Goal: Information Seeking & Learning: Learn about a topic

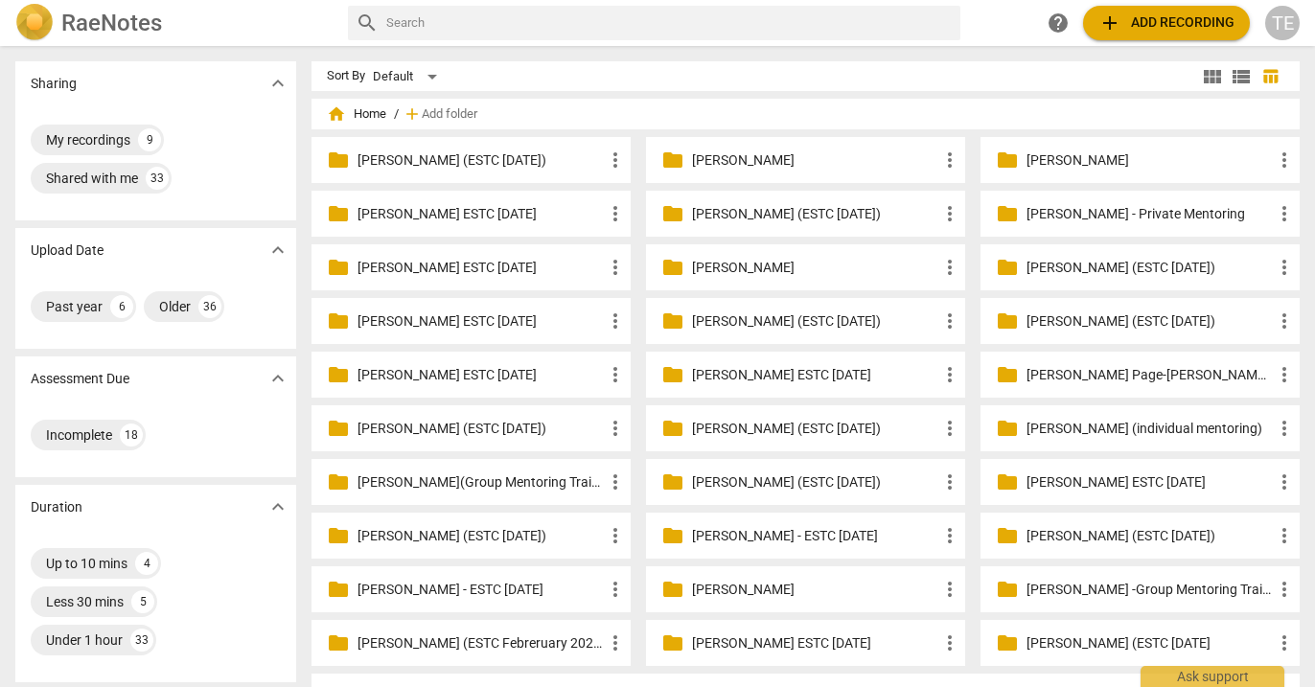
click at [761, 429] on p "[PERSON_NAME] (ESTC [DATE])" at bounding box center [815, 429] width 246 height 20
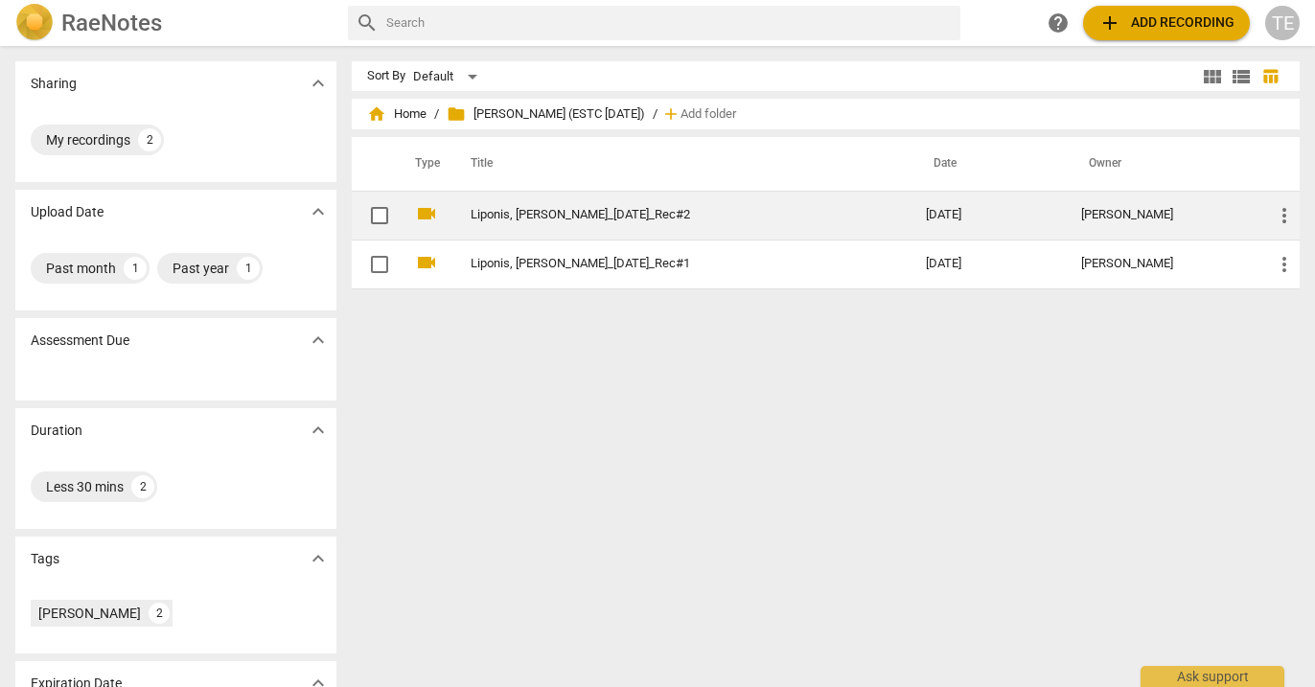
click at [657, 221] on link "Liponis, [PERSON_NAME]_[DATE]_Rec#2" at bounding box center [664, 215] width 386 height 14
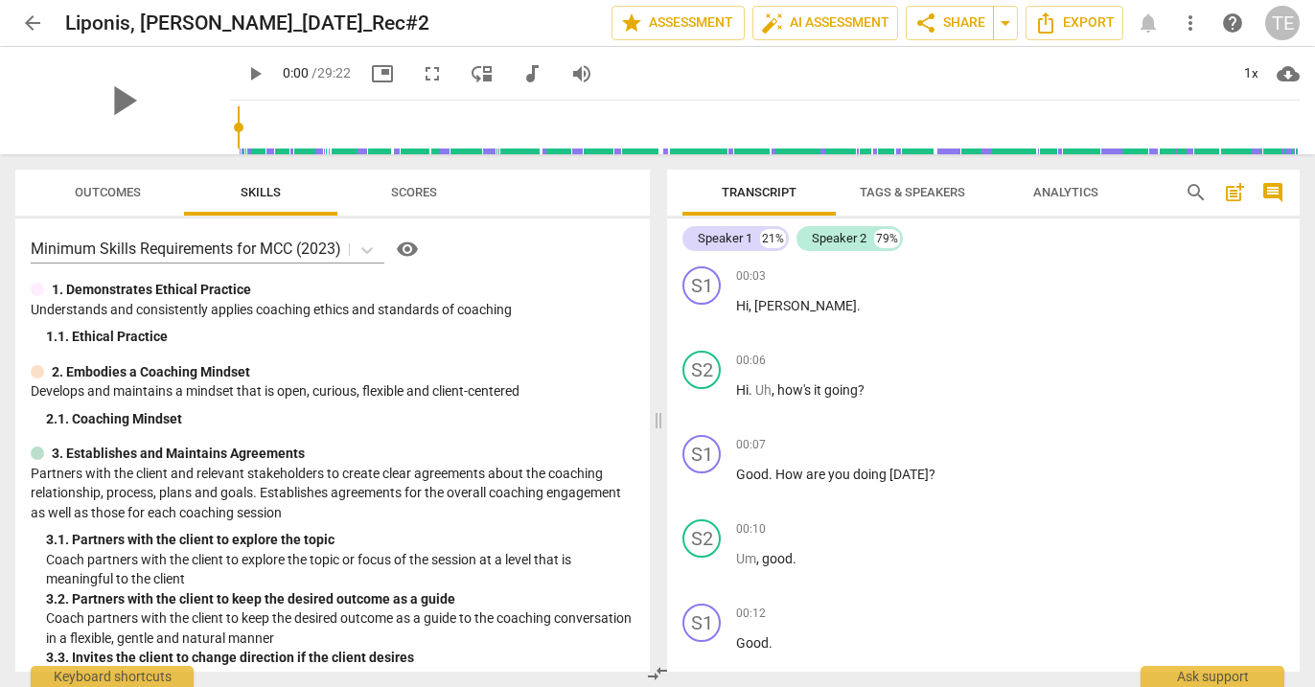
click at [911, 189] on span "Tags & Speakers" at bounding box center [912, 192] width 105 height 14
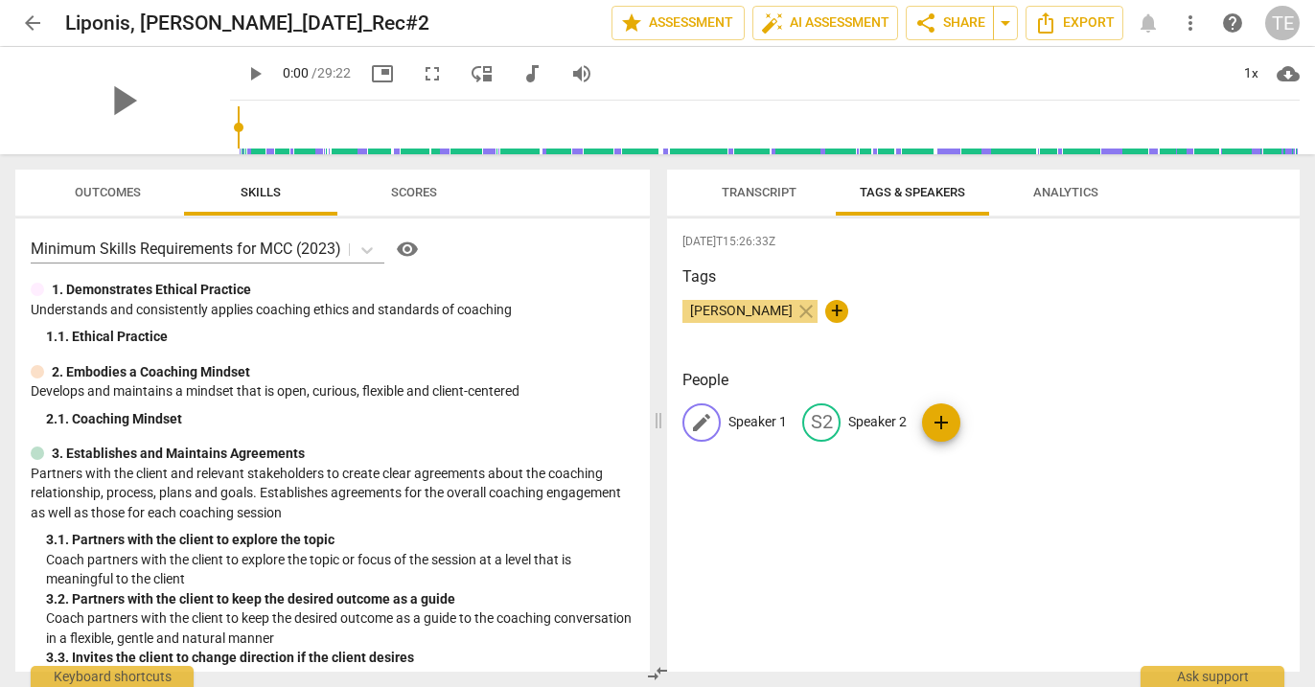
click at [785, 416] on p "Speaker 1" at bounding box center [758, 422] width 58 height 20
type input "[PERSON_NAME]"
click at [999, 416] on p "Speaker 2" at bounding box center [1002, 422] width 58 height 20
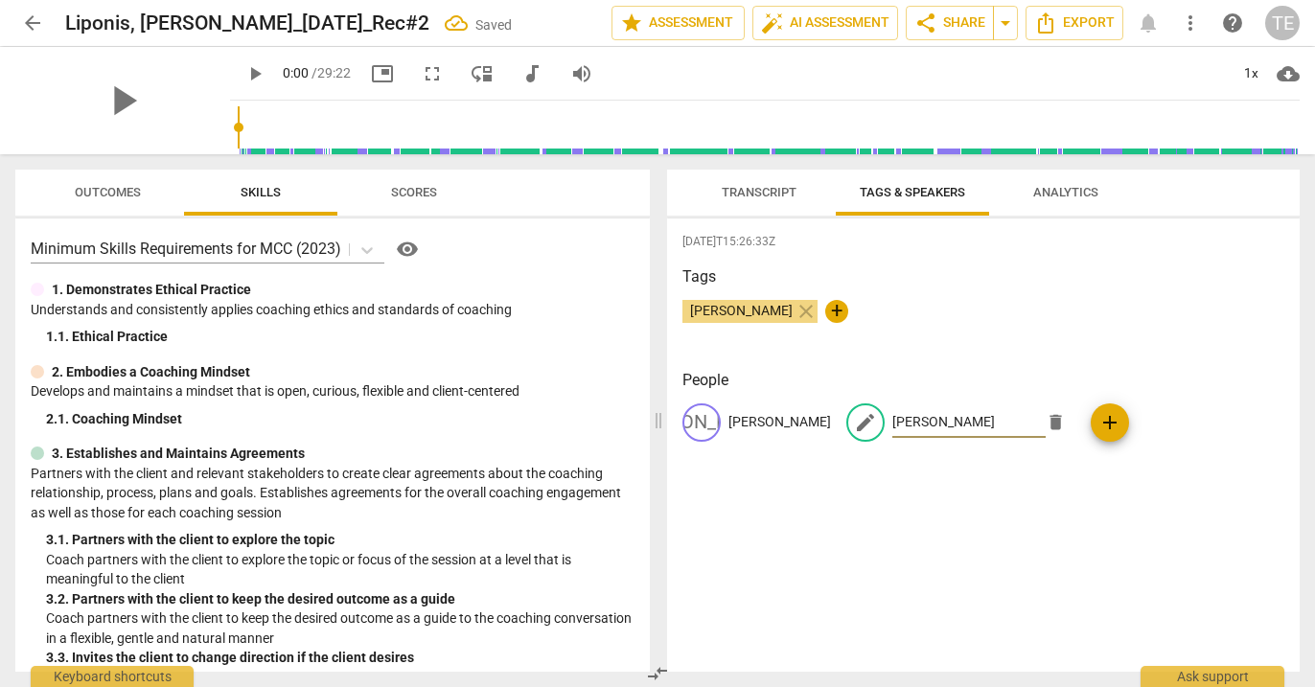
type input "[PERSON_NAME]"
click at [1001, 523] on div "[DATE]T15:26:33Z Tags [PERSON_NAME] close + People JA [PERSON_NAME] edit [PERSO…" at bounding box center [983, 445] width 633 height 453
click at [32, 26] on span "arrow_back" at bounding box center [32, 23] width 23 height 23
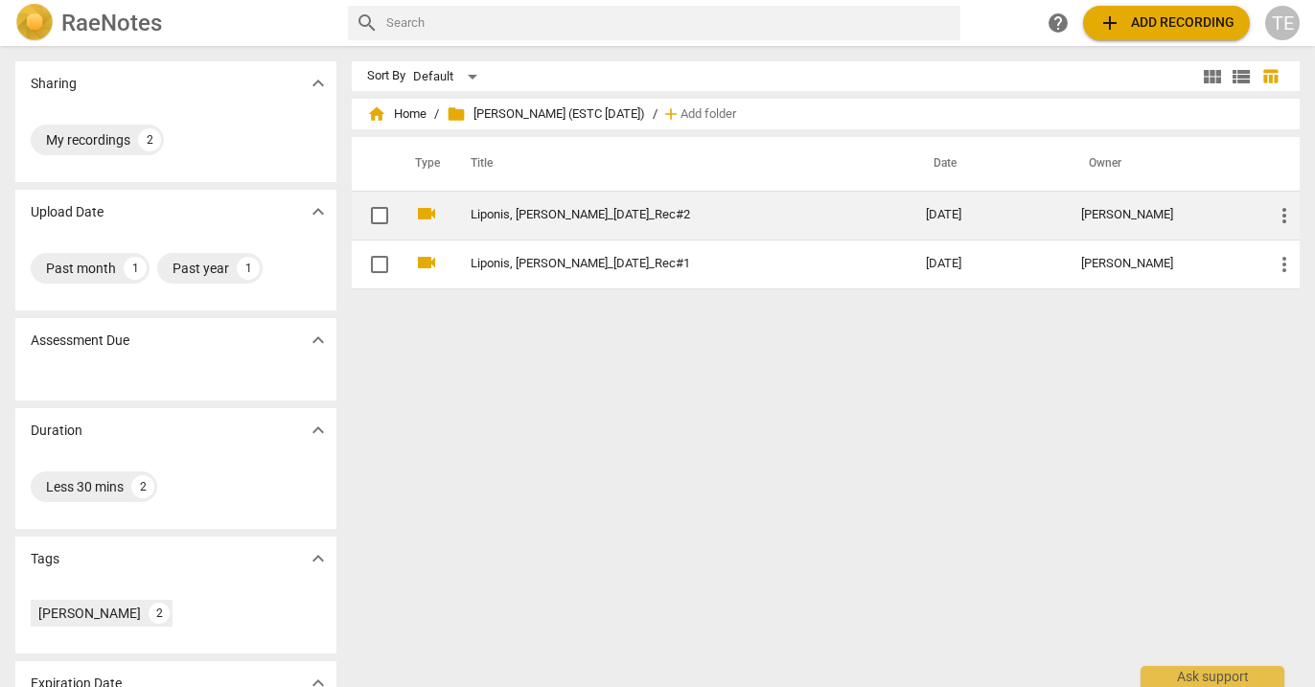
click at [490, 206] on td "Liponis, [PERSON_NAME]_[DATE]_Rec#2" at bounding box center [679, 215] width 463 height 49
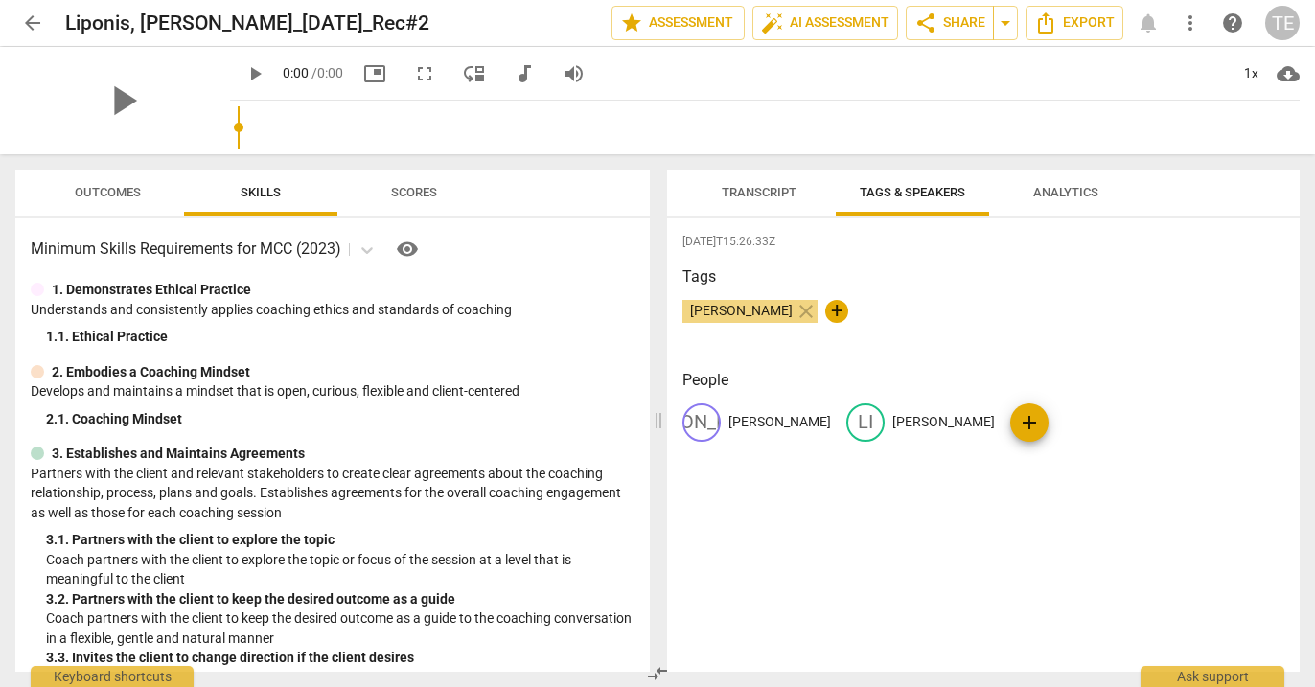
click at [772, 190] on span "Transcript" at bounding box center [759, 192] width 75 height 14
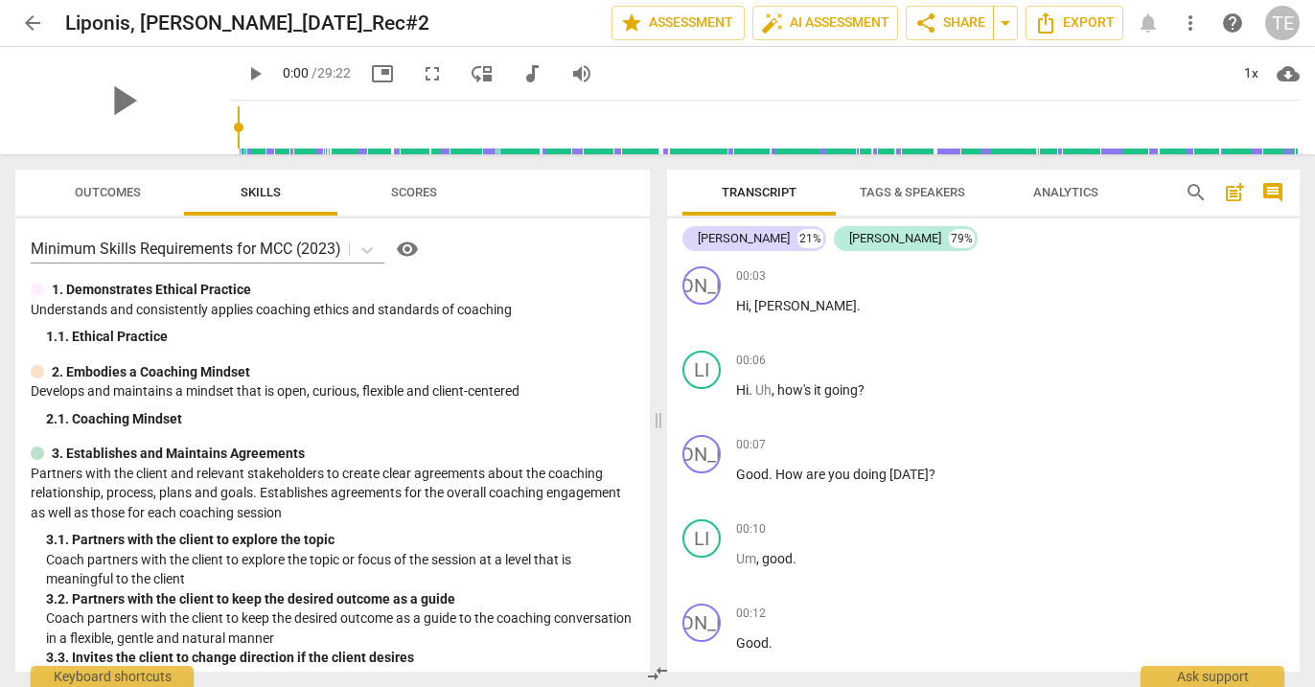
click at [31, 22] on span "arrow_back" at bounding box center [32, 23] width 23 height 23
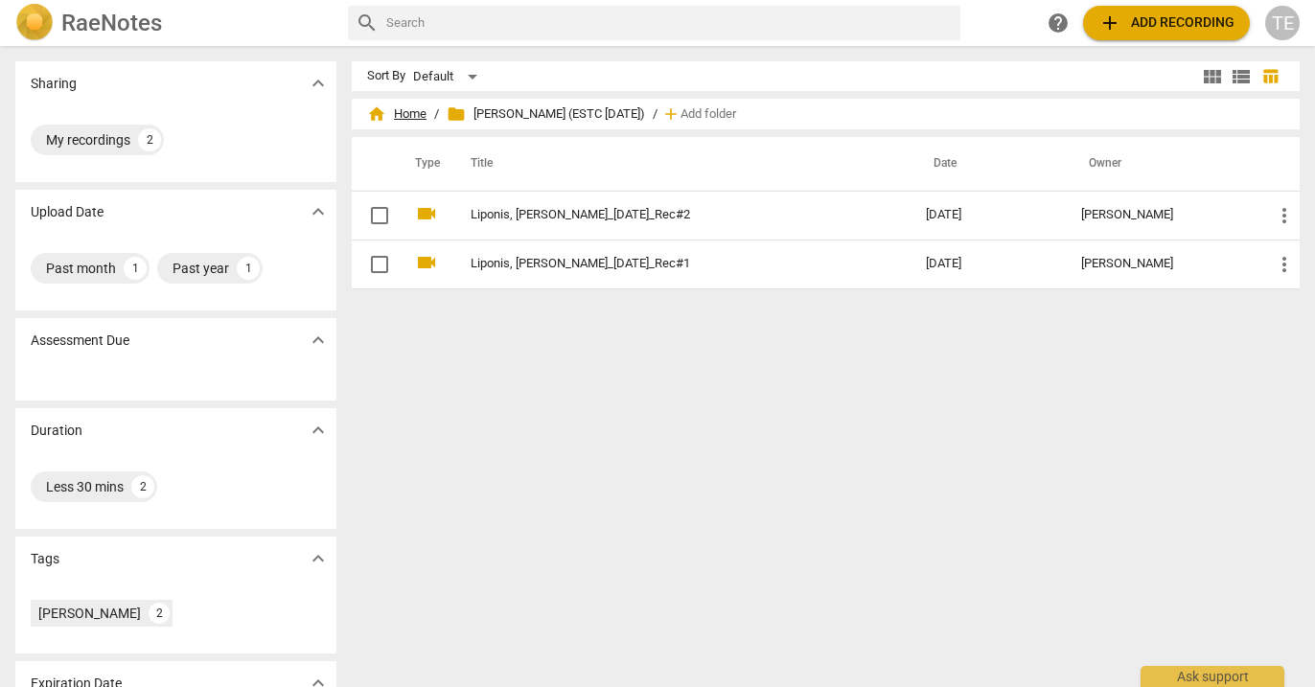
click at [406, 118] on span "home Home" at bounding box center [396, 113] width 59 height 19
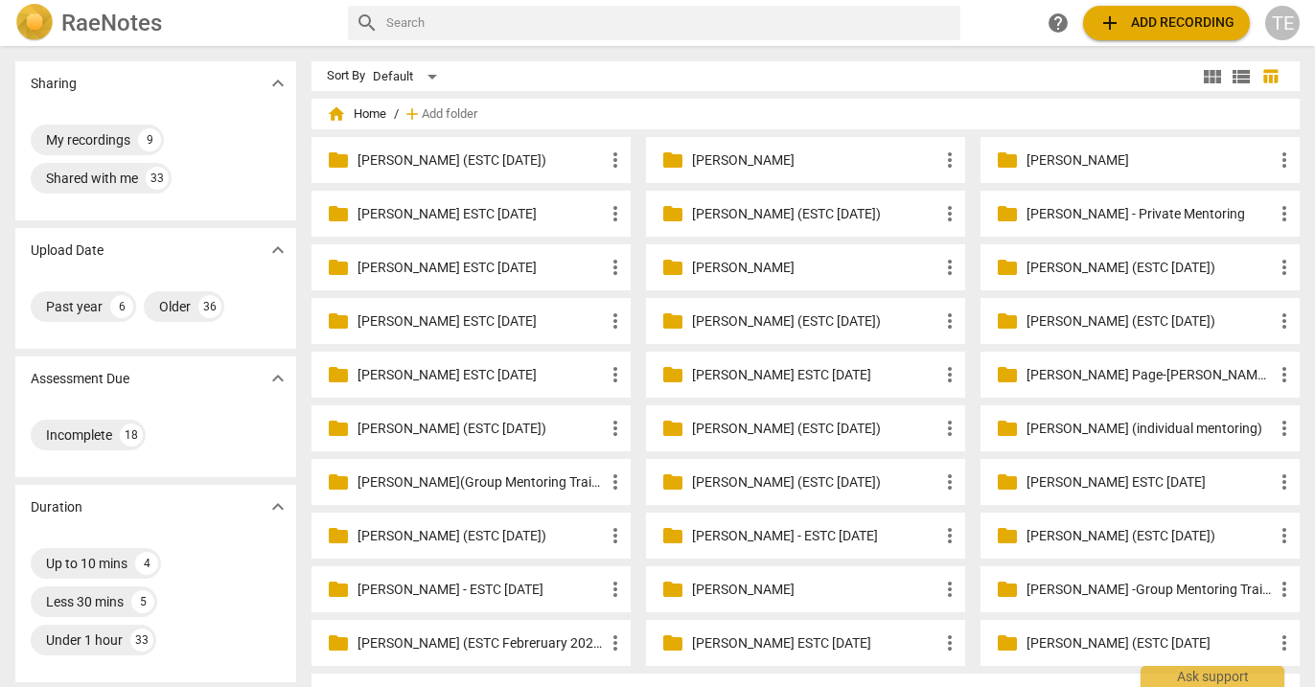
click at [747, 206] on p "[PERSON_NAME] (ESTC [DATE])" at bounding box center [815, 214] width 246 height 20
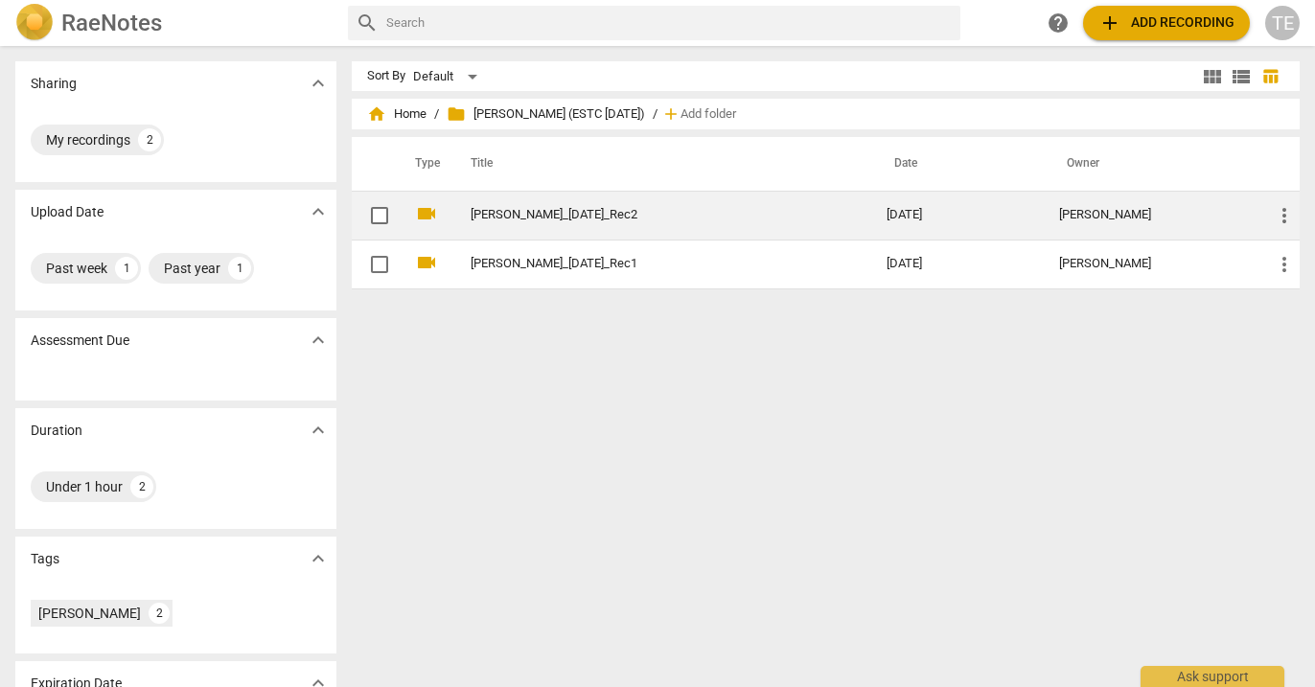
click at [671, 209] on link "[PERSON_NAME]_[DATE]_Rec2" at bounding box center [644, 215] width 347 height 14
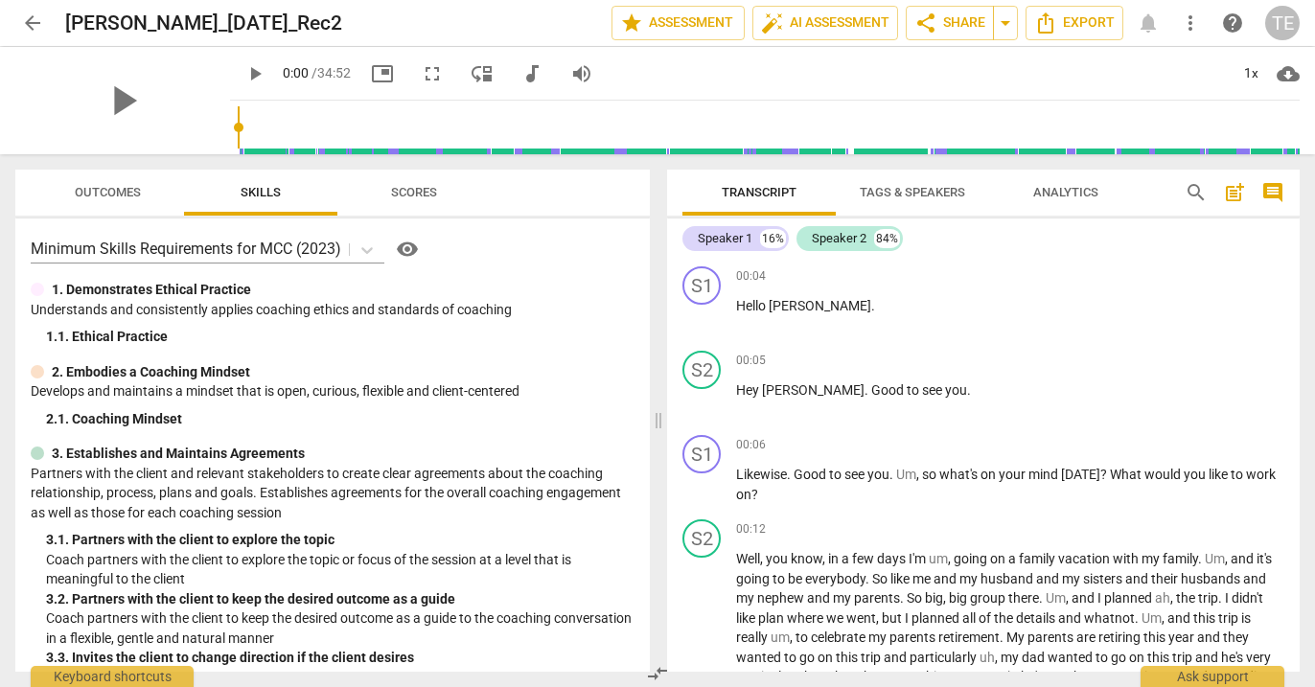
click at [928, 189] on span "Tags & Speakers" at bounding box center [912, 192] width 105 height 14
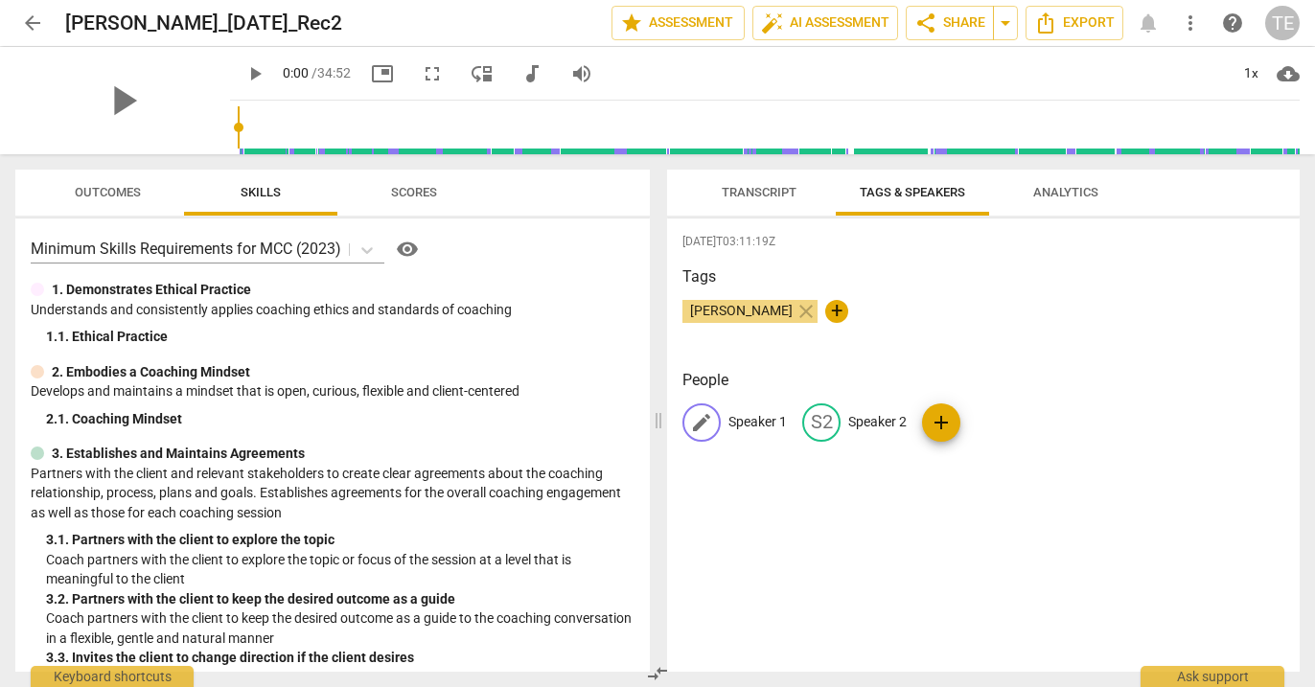
click at [744, 422] on p "Speaker 1" at bounding box center [758, 422] width 58 height 20
type input "[PERSON_NAME]"
click at [991, 424] on p "Speaker 2" at bounding box center [1002, 422] width 58 height 20
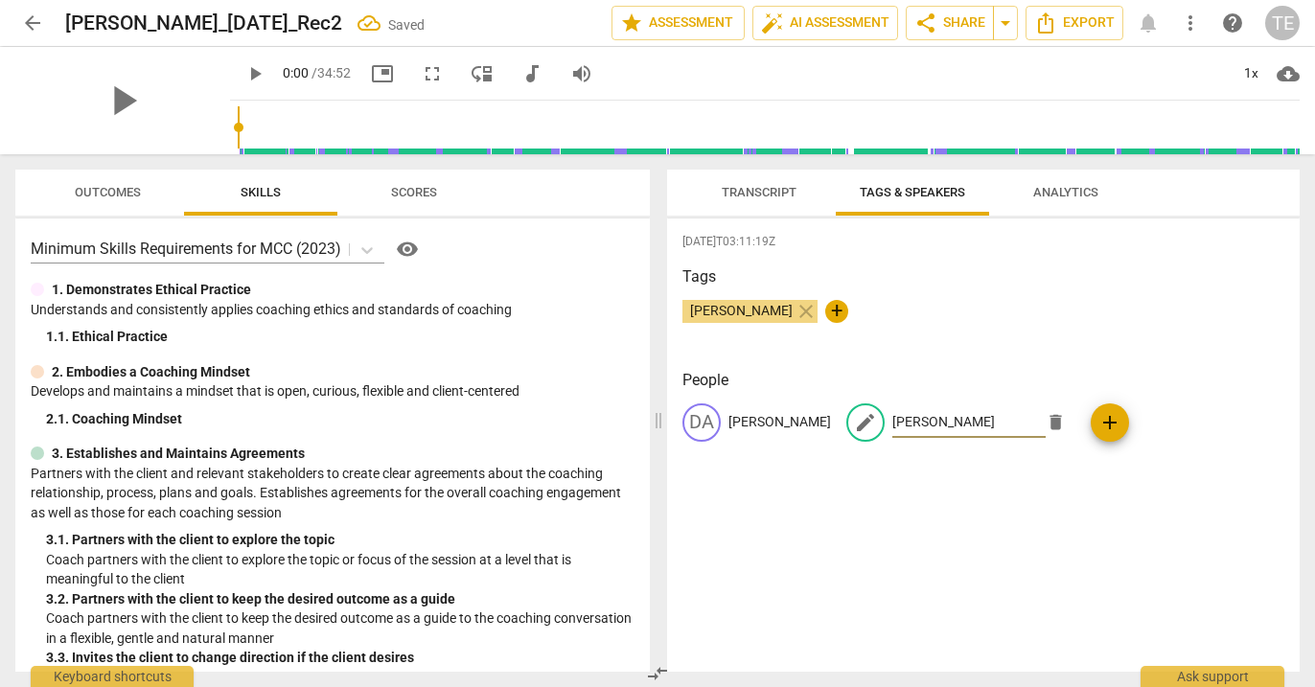
type input "[PERSON_NAME]"
click at [1010, 544] on div "[DATE]T03:11:19Z Tags [PERSON_NAME] close + People DA [PERSON_NAME] edit [PERSO…" at bounding box center [983, 445] width 633 height 453
click at [30, 29] on span "arrow_back" at bounding box center [32, 23] width 23 height 23
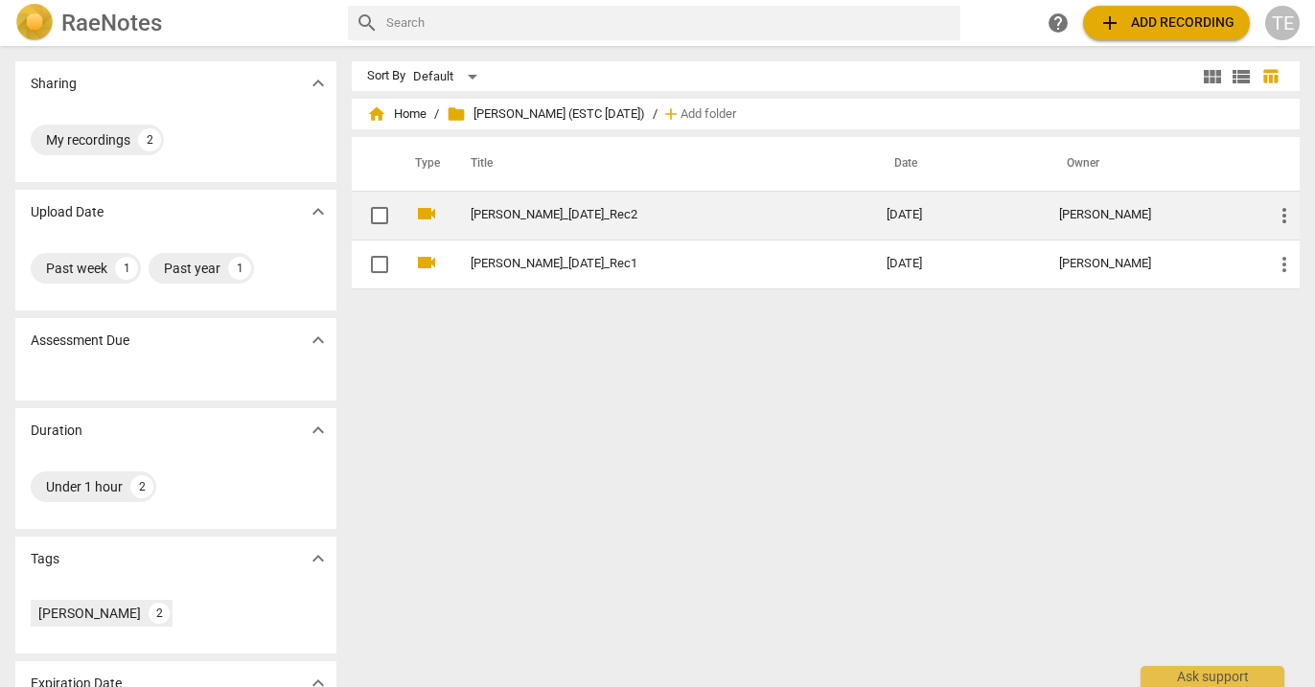
click at [503, 205] on td "[PERSON_NAME]_[DATE]_Rec2" at bounding box center [660, 215] width 424 height 49
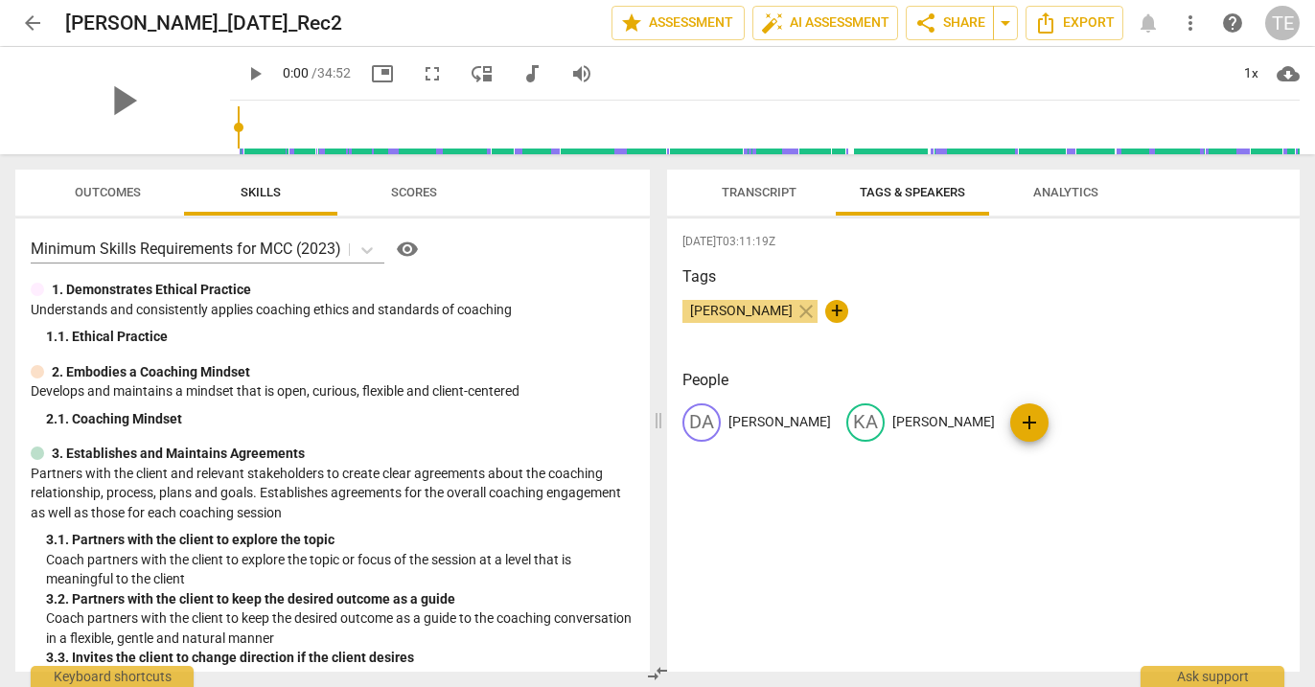
click at [752, 187] on span "Transcript" at bounding box center [759, 192] width 75 height 14
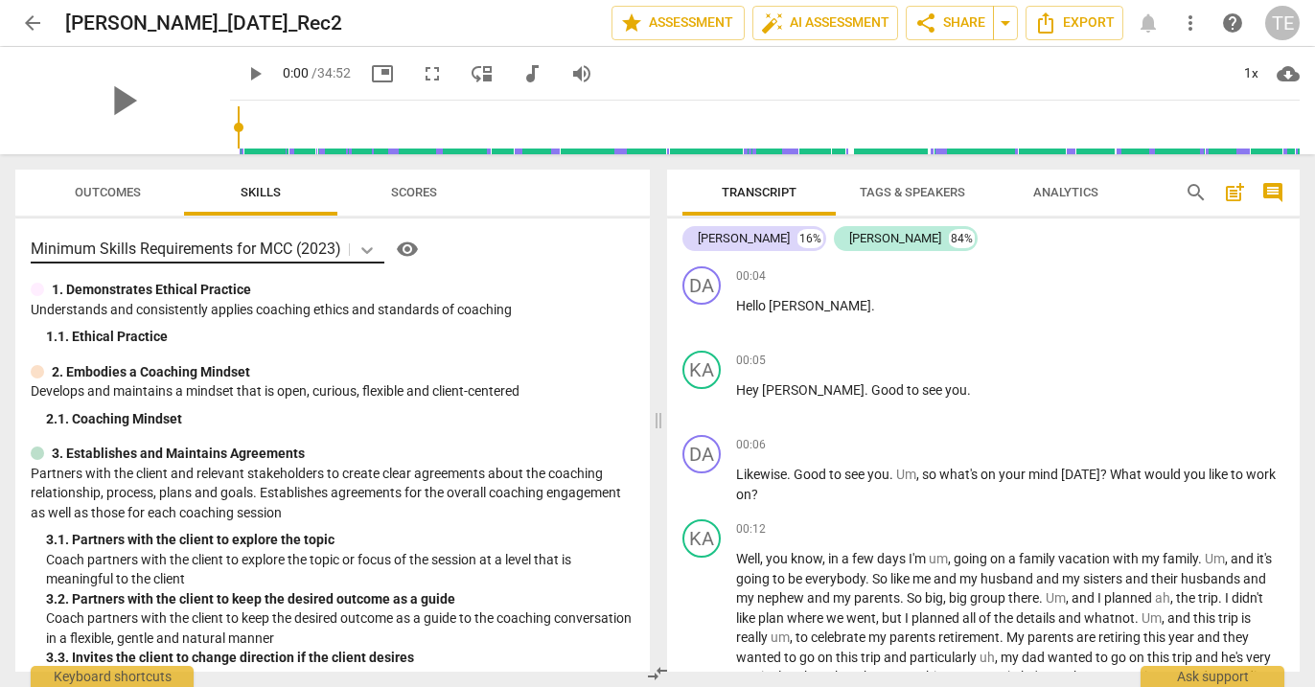
click at [371, 248] on icon at bounding box center [367, 250] width 19 height 19
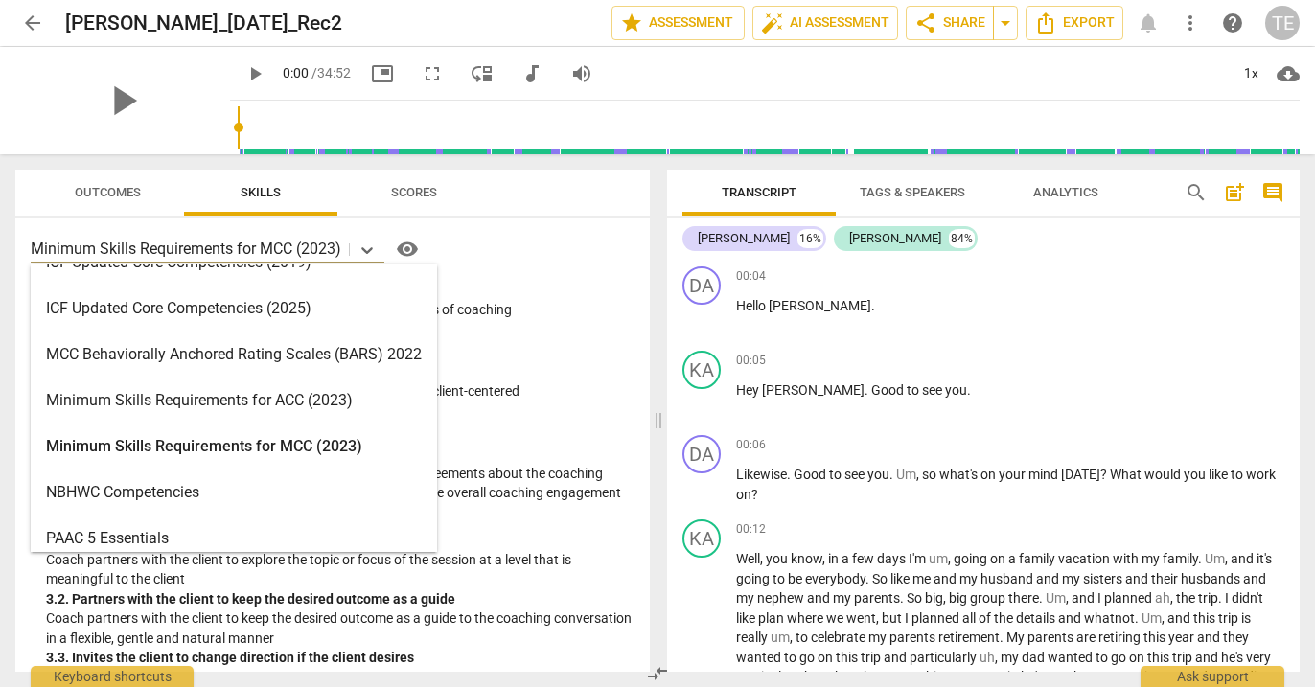
scroll to position [447, 0]
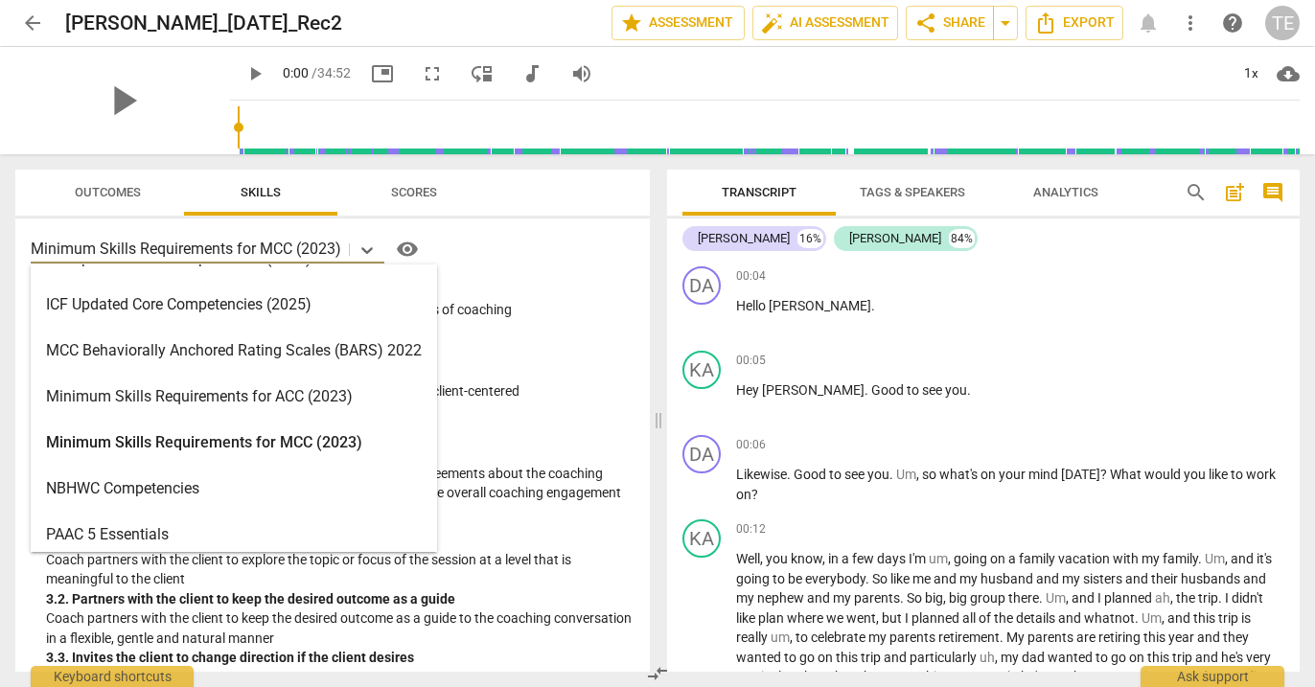
click at [289, 390] on div "Minimum Skills Requirements for ACC (2023)" at bounding box center [234, 397] width 406 height 46
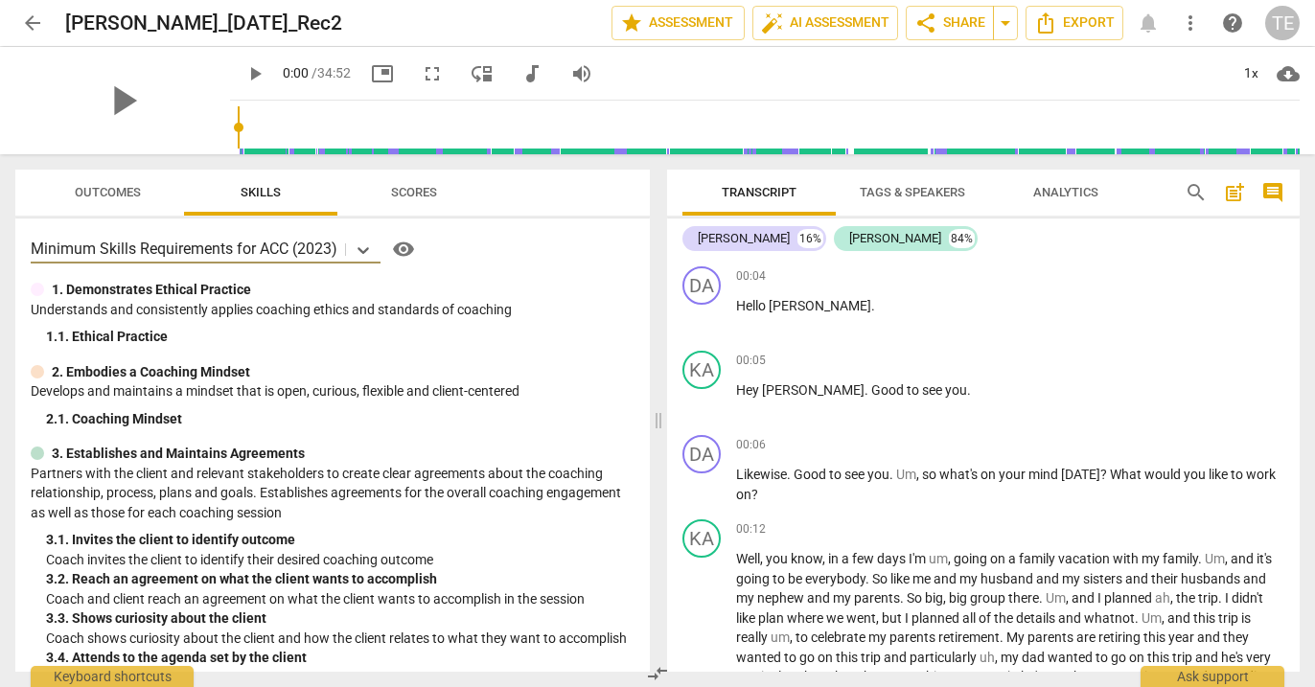
click at [28, 26] on span "arrow_back" at bounding box center [32, 23] width 23 height 23
